Goal: Task Accomplishment & Management: Manage account settings

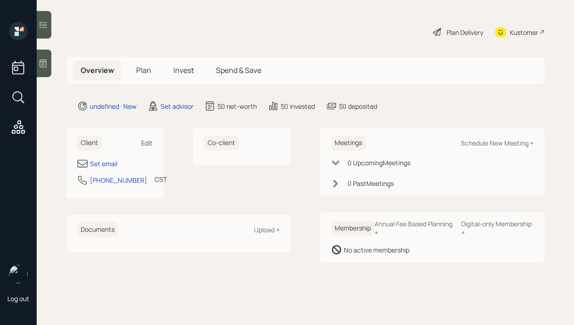
click at [151, 145] on div "Edit" at bounding box center [146, 143] width 11 height 9
select select "America/[GEOGRAPHIC_DATA]"
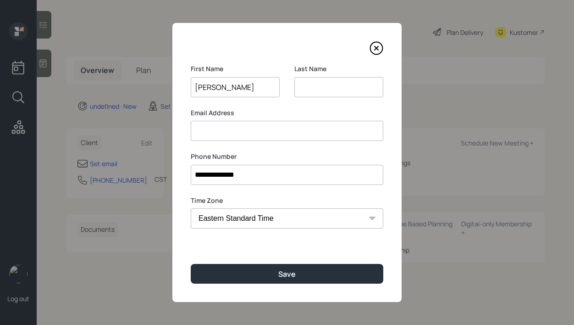
type input "[PERSON_NAME]"
click at [285, 51] on div at bounding box center [287, 48] width 193 height 14
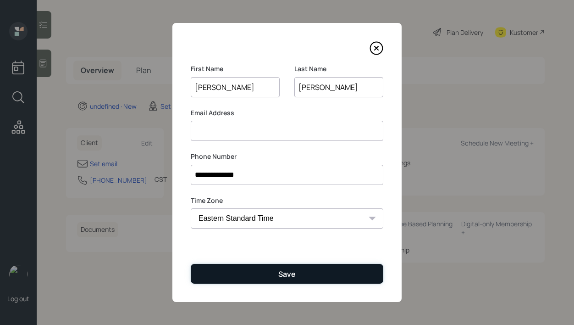
click at [267, 275] on button "Save" at bounding box center [287, 274] width 193 height 20
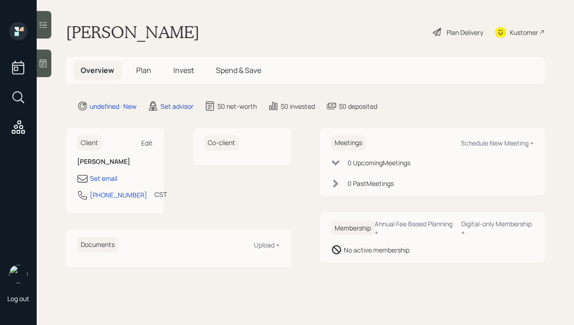
click at [149, 143] on div "Edit" at bounding box center [146, 143] width 11 height 9
select select "America/[GEOGRAPHIC_DATA]"
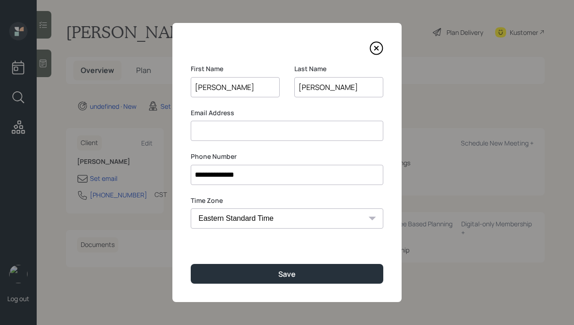
click at [219, 133] on input at bounding box center [287, 131] width 193 height 20
type input "[EMAIL_ADDRESS][DOMAIN_NAME]"
click at [262, 110] on label "Email Address" at bounding box center [287, 112] width 193 height 9
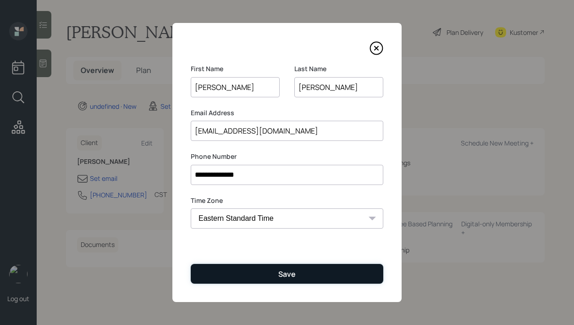
click at [261, 274] on button "Save" at bounding box center [287, 274] width 193 height 20
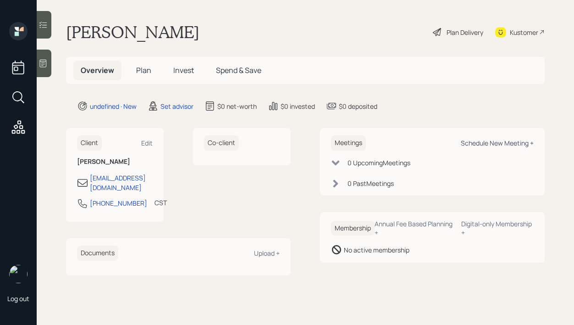
click at [478, 143] on div "Schedule New Meeting +" at bounding box center [497, 143] width 73 height 9
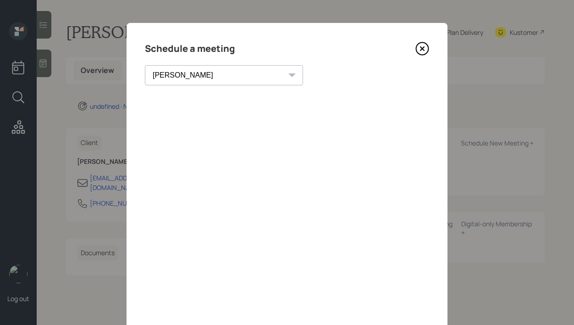
click at [206, 75] on select "[PERSON_NAME] [PERSON_NAME] [PERSON_NAME] [PERSON_NAME] [PERSON_NAME] [PERSON_N…" at bounding box center [224, 75] width 158 height 20
select select "f14b762f-c7c2-4b89-9227-8fa891345eea"
click at [145, 65] on select "[PERSON_NAME] [PERSON_NAME] [PERSON_NAME] [PERSON_NAME] [PERSON_NAME] [PERSON_N…" at bounding box center [224, 75] width 158 height 20
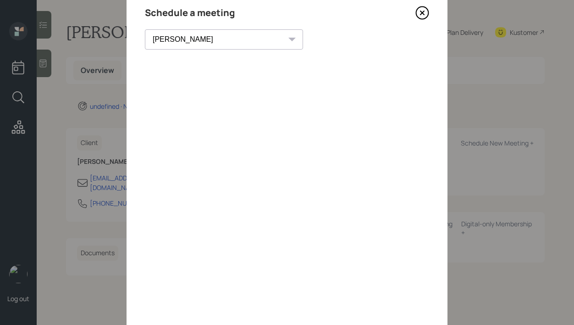
scroll to position [30, 0]
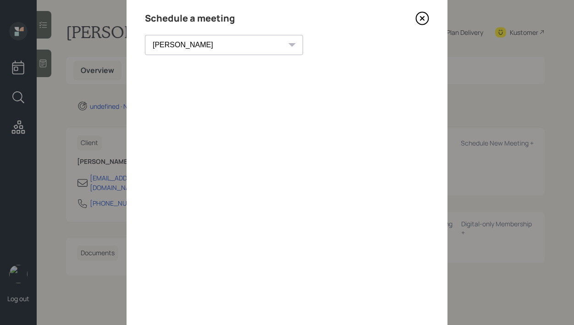
click at [420, 22] on icon at bounding box center [423, 18] width 14 height 14
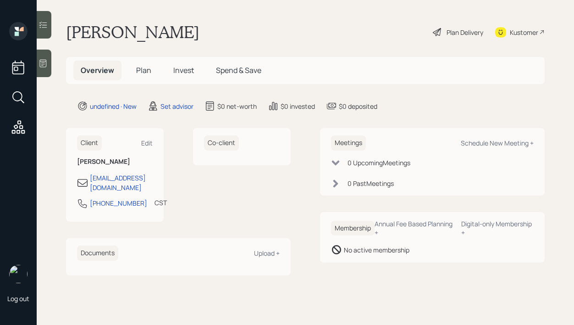
click at [45, 60] on icon at bounding box center [43, 63] width 9 height 9
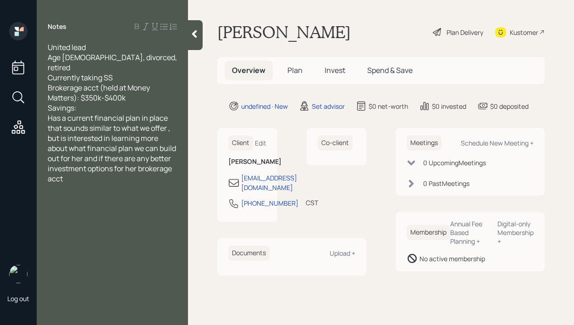
click at [143, 103] on div "Savings:" at bounding box center [112, 108] width 129 height 10
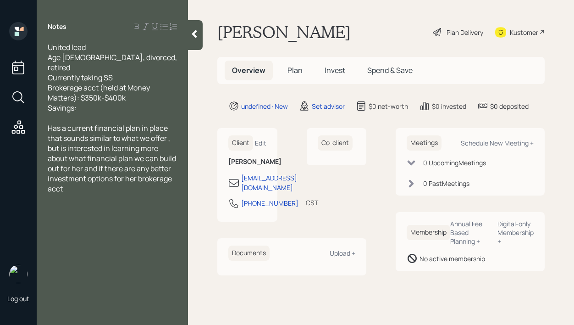
click at [196, 36] on icon at bounding box center [194, 34] width 5 height 8
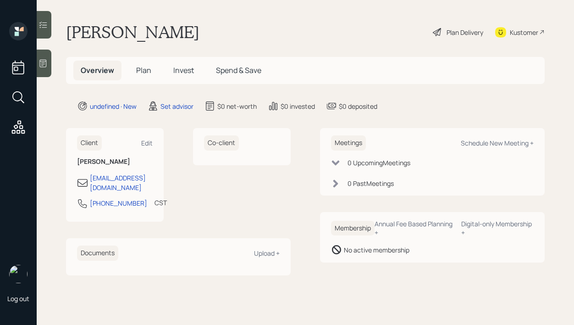
click at [48, 69] on div at bounding box center [44, 64] width 15 height 28
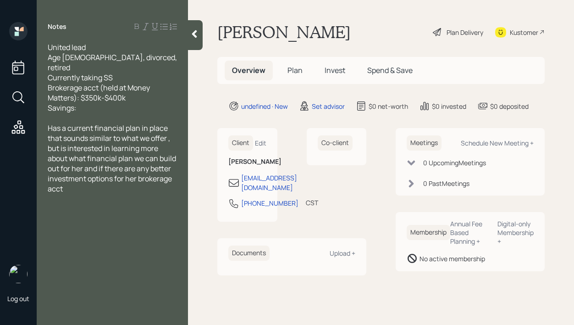
click at [197, 35] on icon at bounding box center [194, 33] width 9 height 9
